Goal: Information Seeking & Learning: Learn about a topic

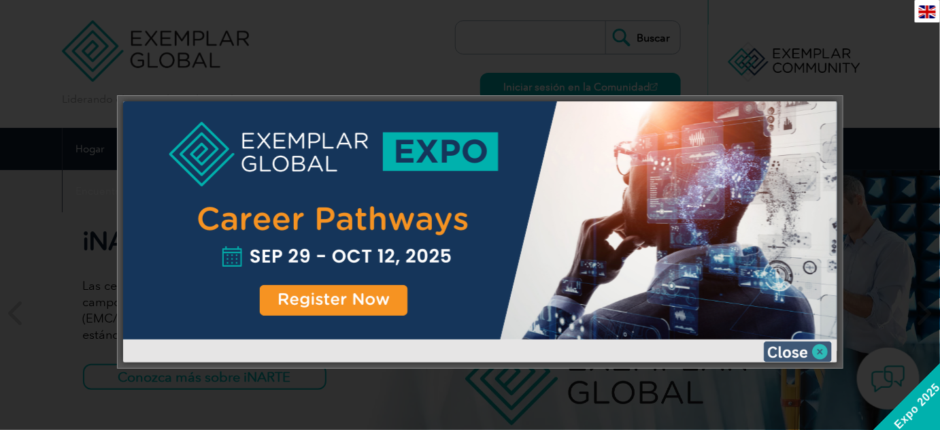
click at [819, 357] on img at bounding box center [798, 352] width 68 height 20
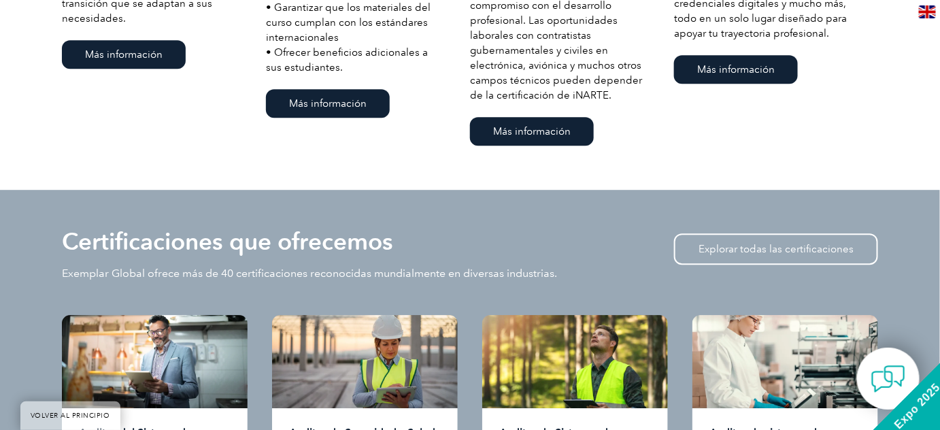
scroll to position [1422, 0]
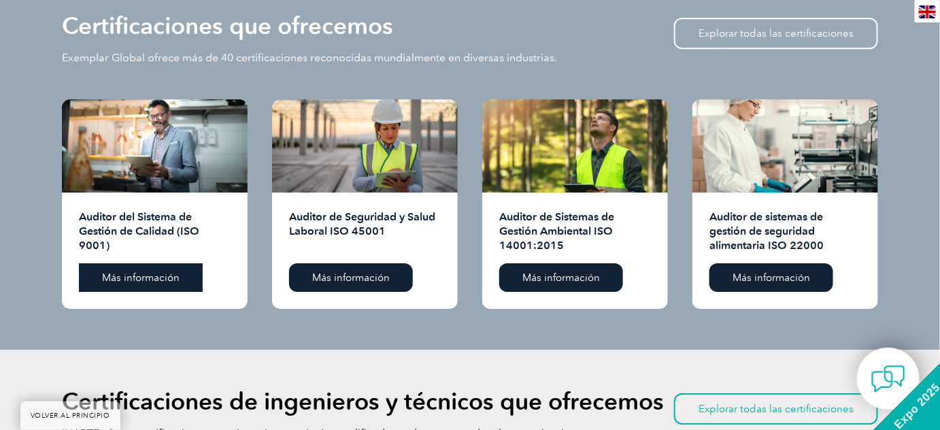
click at [165, 276] on font "Más información" at bounding box center [141, 278] width 78 height 12
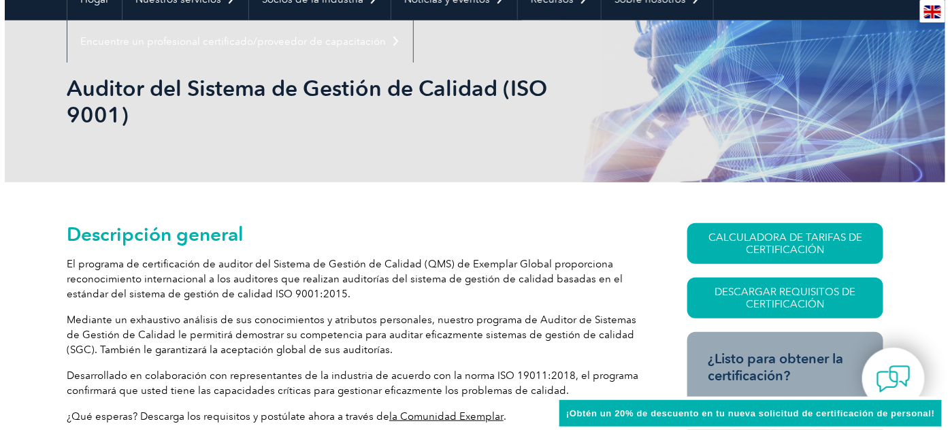
scroll to position [247, 0]
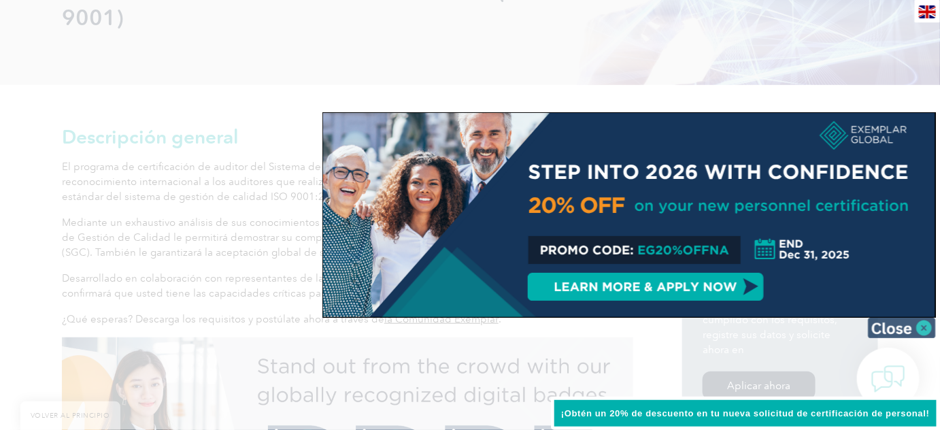
click at [928, 331] on img at bounding box center [902, 328] width 68 height 20
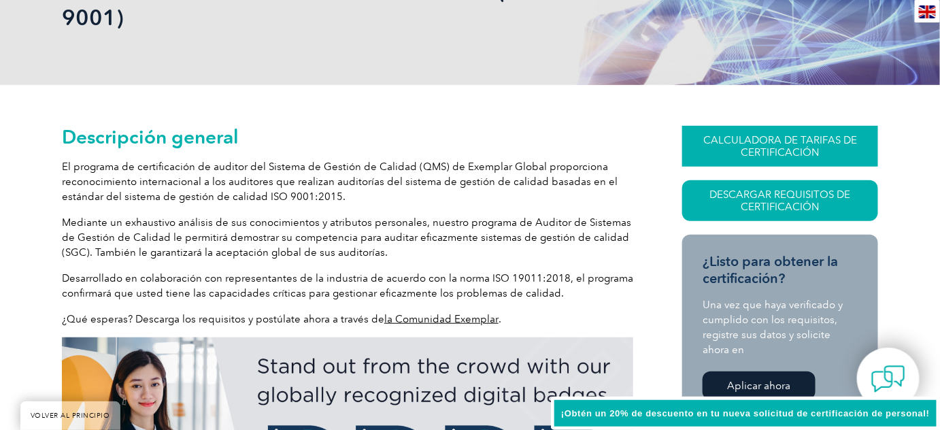
click at [736, 158] on link "CALCULADORA DE TARIFAS DE CERTIFICACIÓN" at bounding box center [781, 146] width 196 height 41
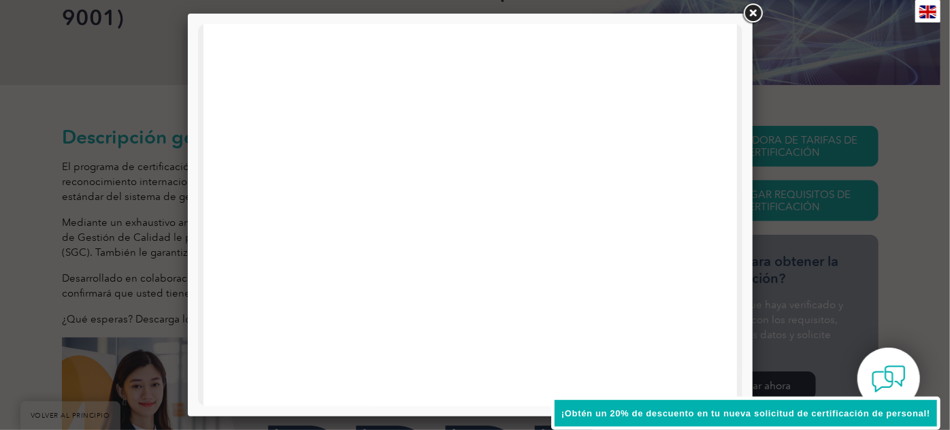
scroll to position [0, 0]
